Goal: Task Accomplishment & Management: Manage account settings

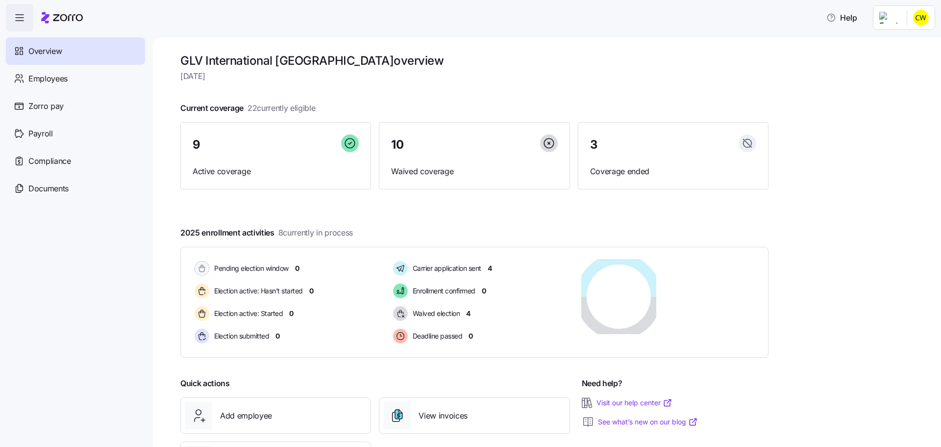
click at [925, 16] on html "Help Overview Employees Zorro pay Payroll Compliance Documents GLV Internationa…" at bounding box center [470, 220] width 941 height 441
click at [906, 89] on div "Log out" at bounding box center [904, 96] width 73 height 16
